Goal: Task Accomplishment & Management: Manage account settings

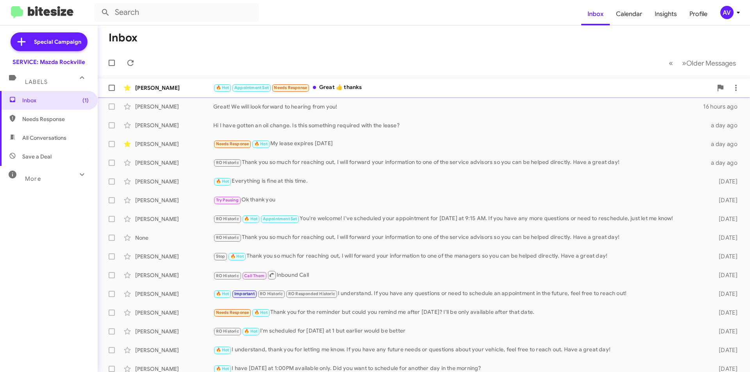
click at [656, 84] on div "🔥 Hot Appointment Set Needs Response Great 👍 thanks" at bounding box center [462, 87] width 499 height 9
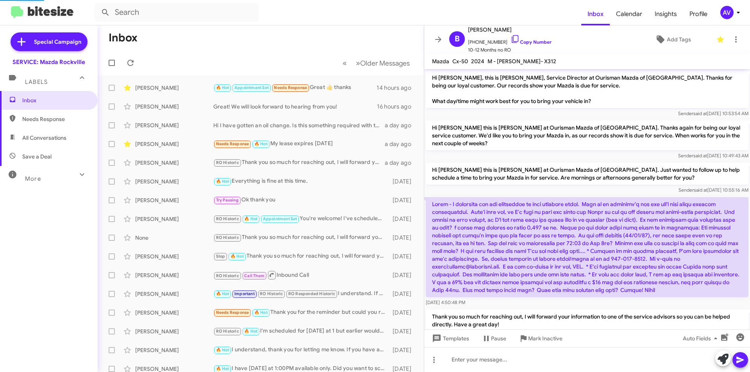
scroll to position [248, 0]
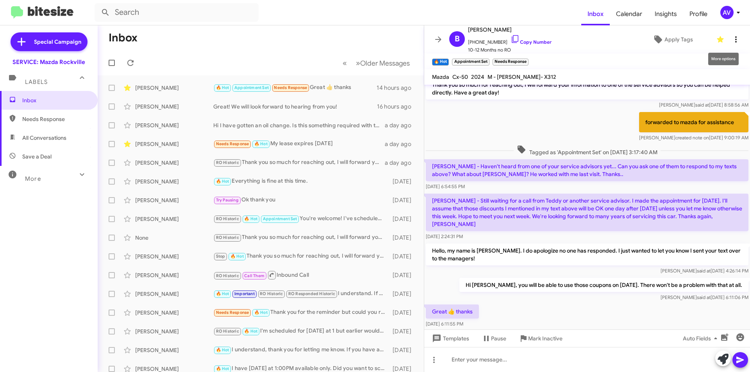
click at [733, 39] on icon at bounding box center [735, 39] width 9 height 9
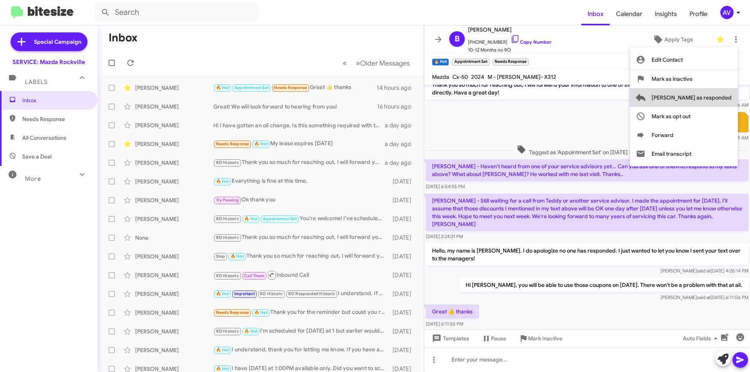
click at [720, 98] on span "[PERSON_NAME] as responded" at bounding box center [692, 97] width 80 height 19
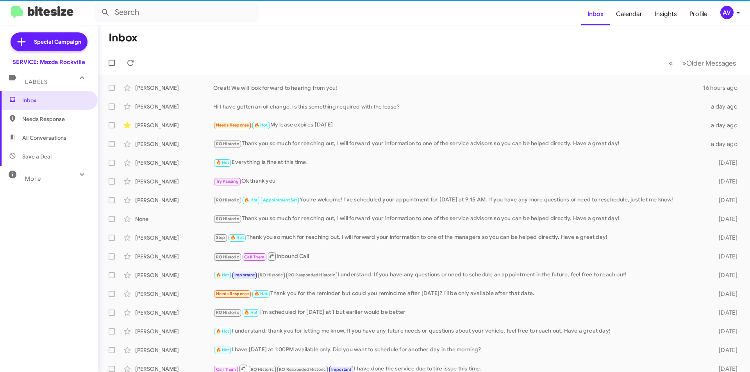
click at [725, 11] on div "AV" at bounding box center [727, 12] width 13 height 13
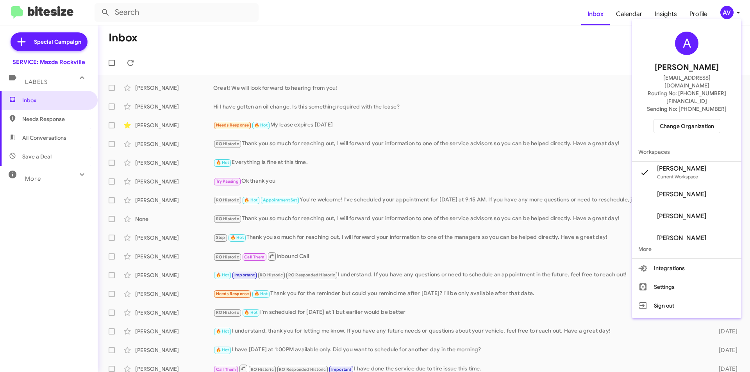
click at [706, 120] on span "Change Organization" at bounding box center [687, 126] width 54 height 13
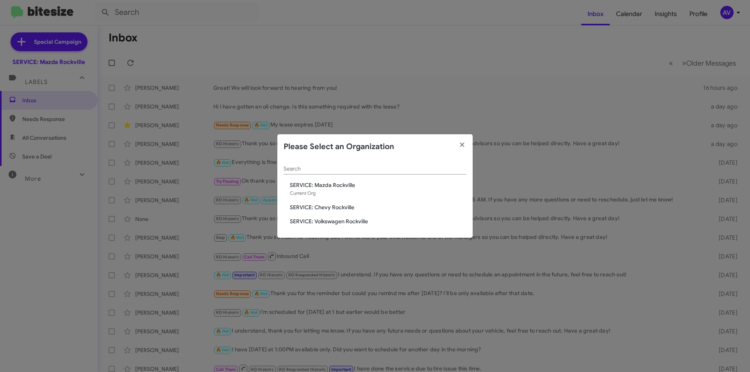
click at [348, 222] on span "SERVICE: Volkswagen Rockville" at bounding box center [378, 222] width 177 height 8
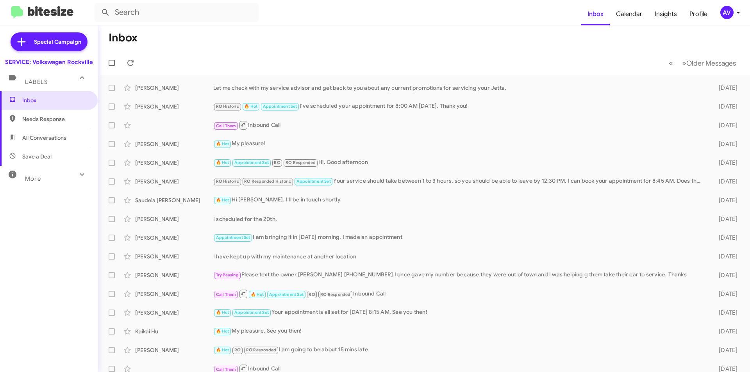
click at [729, 11] on div "AV" at bounding box center [727, 12] width 13 height 13
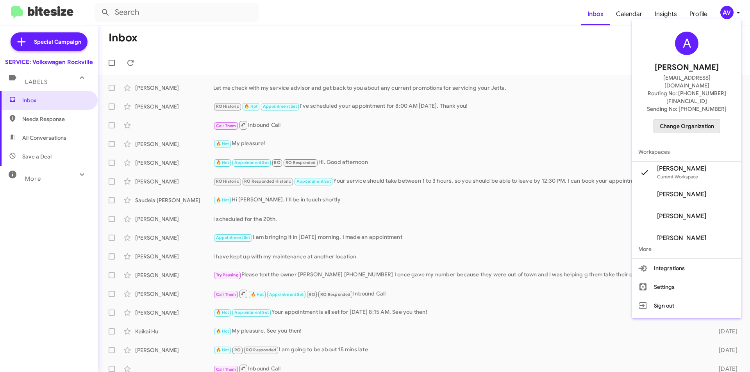
click at [721, 119] on button "Change Organization" at bounding box center [687, 126] width 67 height 14
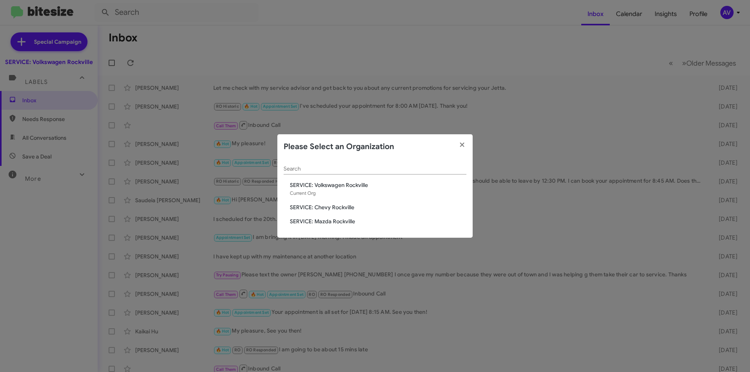
click at [353, 207] on span "SERVICE: Chevy Rockville" at bounding box center [378, 208] width 177 height 8
